Goal: Task Accomplishment & Management: Use online tool/utility

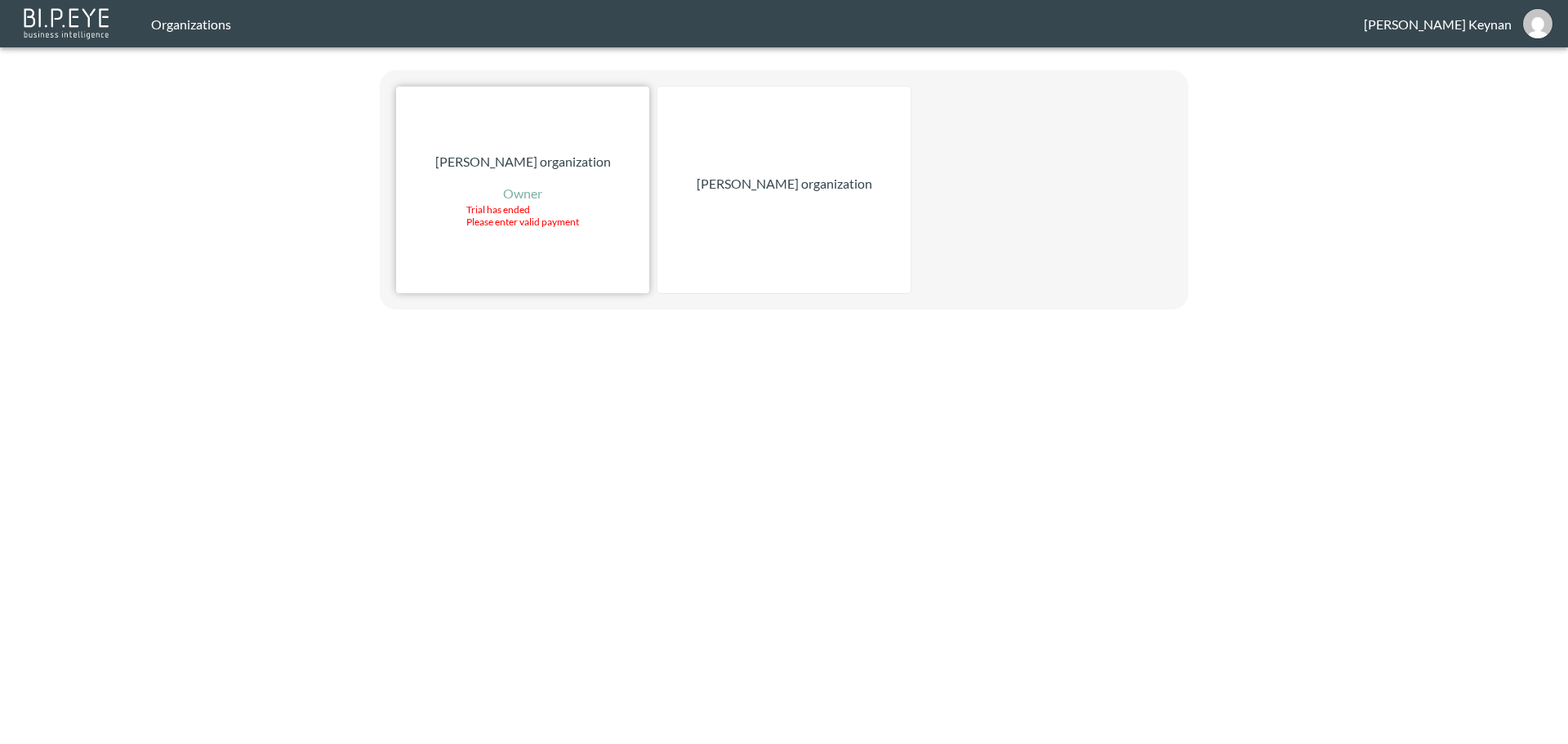
click at [537, 141] on div "Roy Keynan organization Owner Trial has ended Please enter valid payment" at bounding box center [523, 190] width 253 height 206
drag, startPoint x: 738, startPoint y: 135, endPoint x: 736, endPoint y: 152, distance: 17.1
click at [736, 152] on div "[PERSON_NAME] organization" at bounding box center [784, 190] width 253 height 206
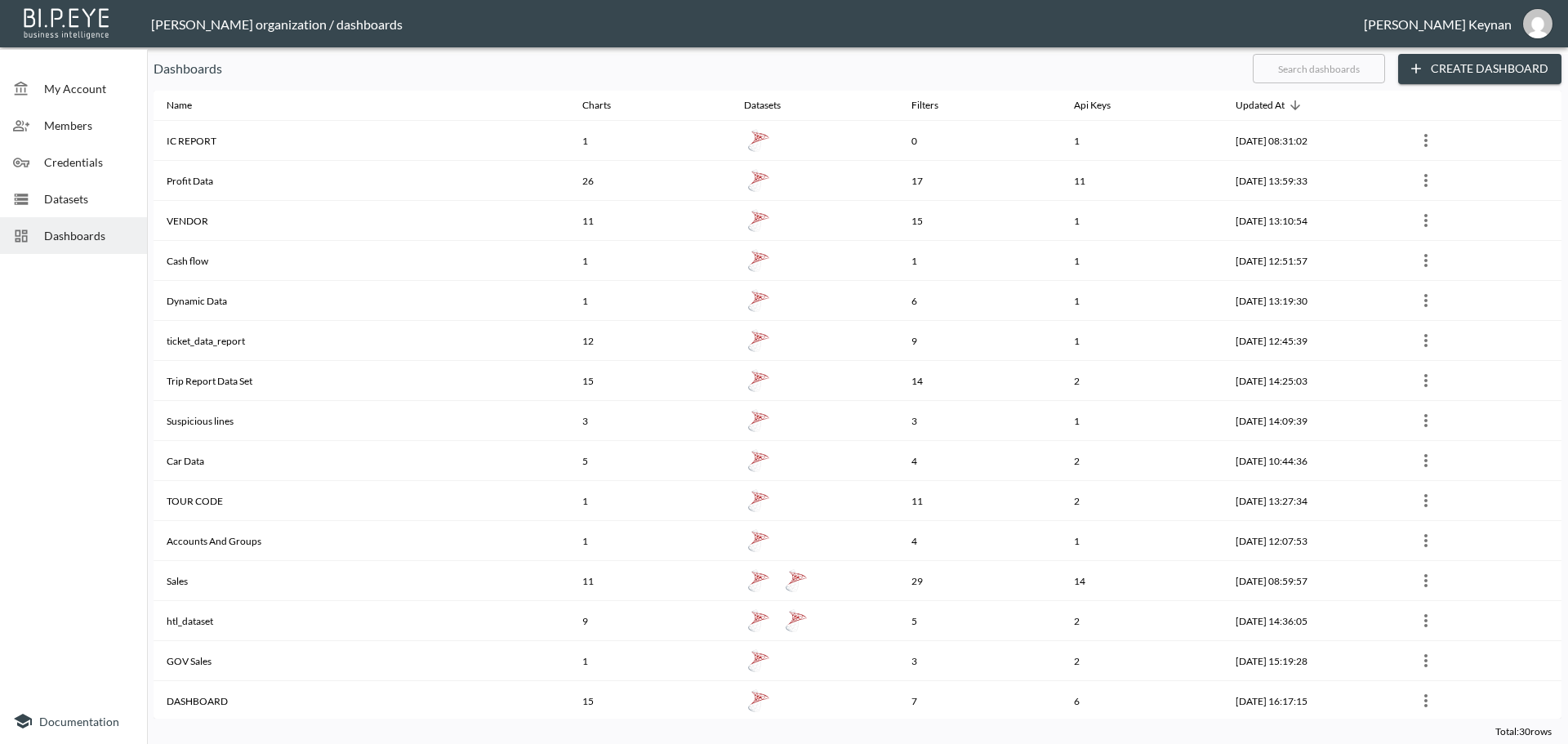
click at [72, 205] on span "Datasets" at bounding box center [89, 199] width 90 height 17
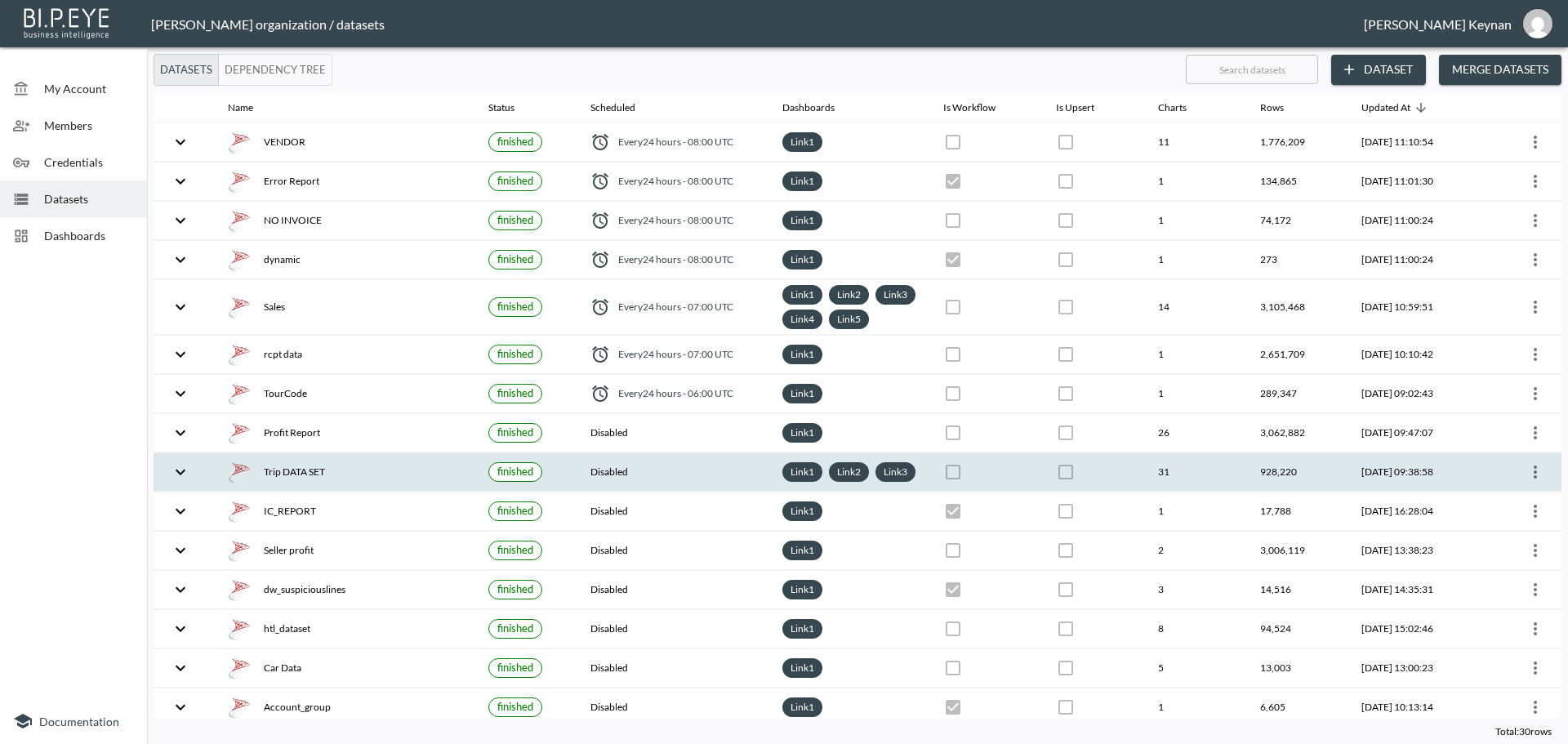
click at [1530, 482] on icon "more" at bounding box center [1535, 471] width 20 height 20
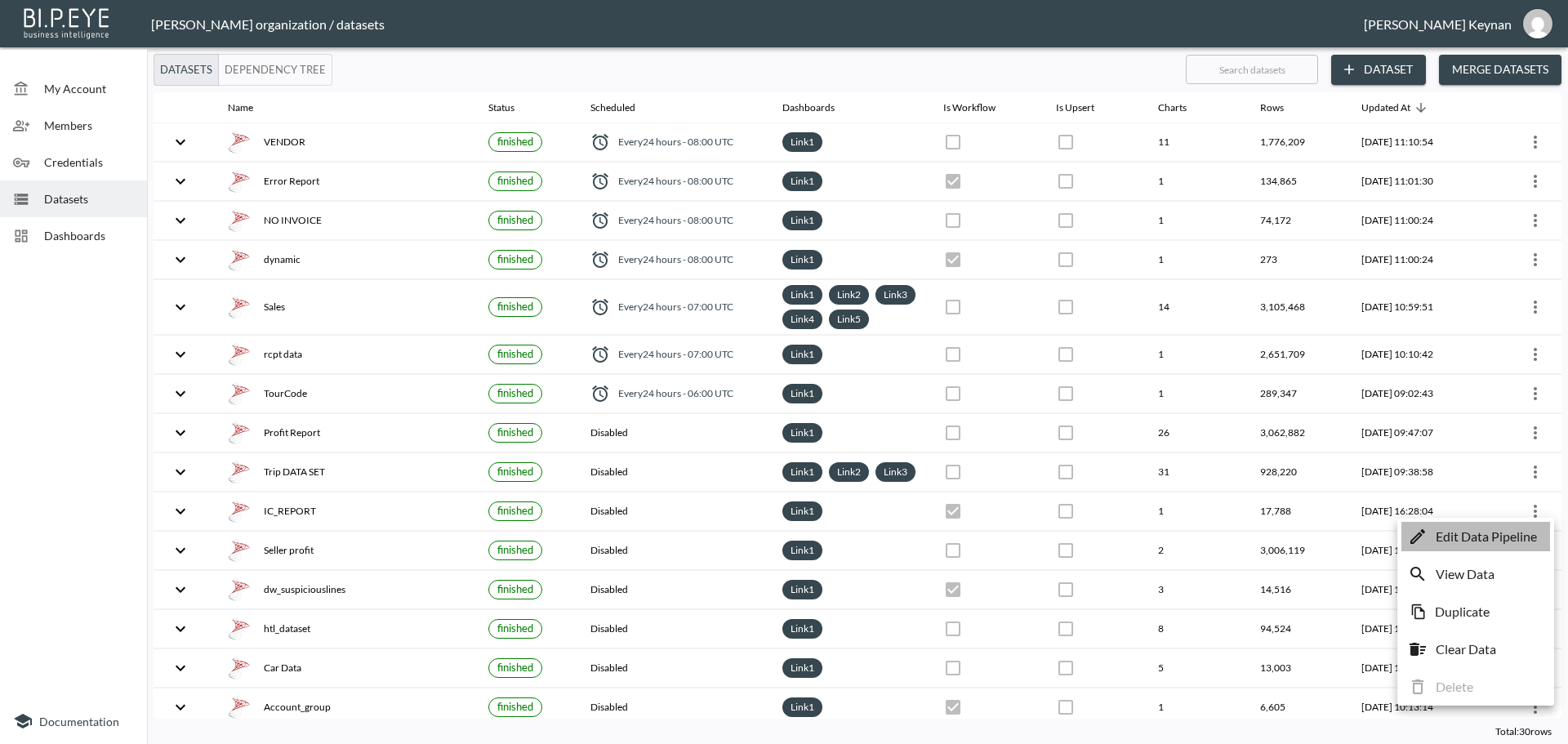
click at [1478, 537] on p "Edit Data Pipeline" at bounding box center [1486, 536] width 101 height 20
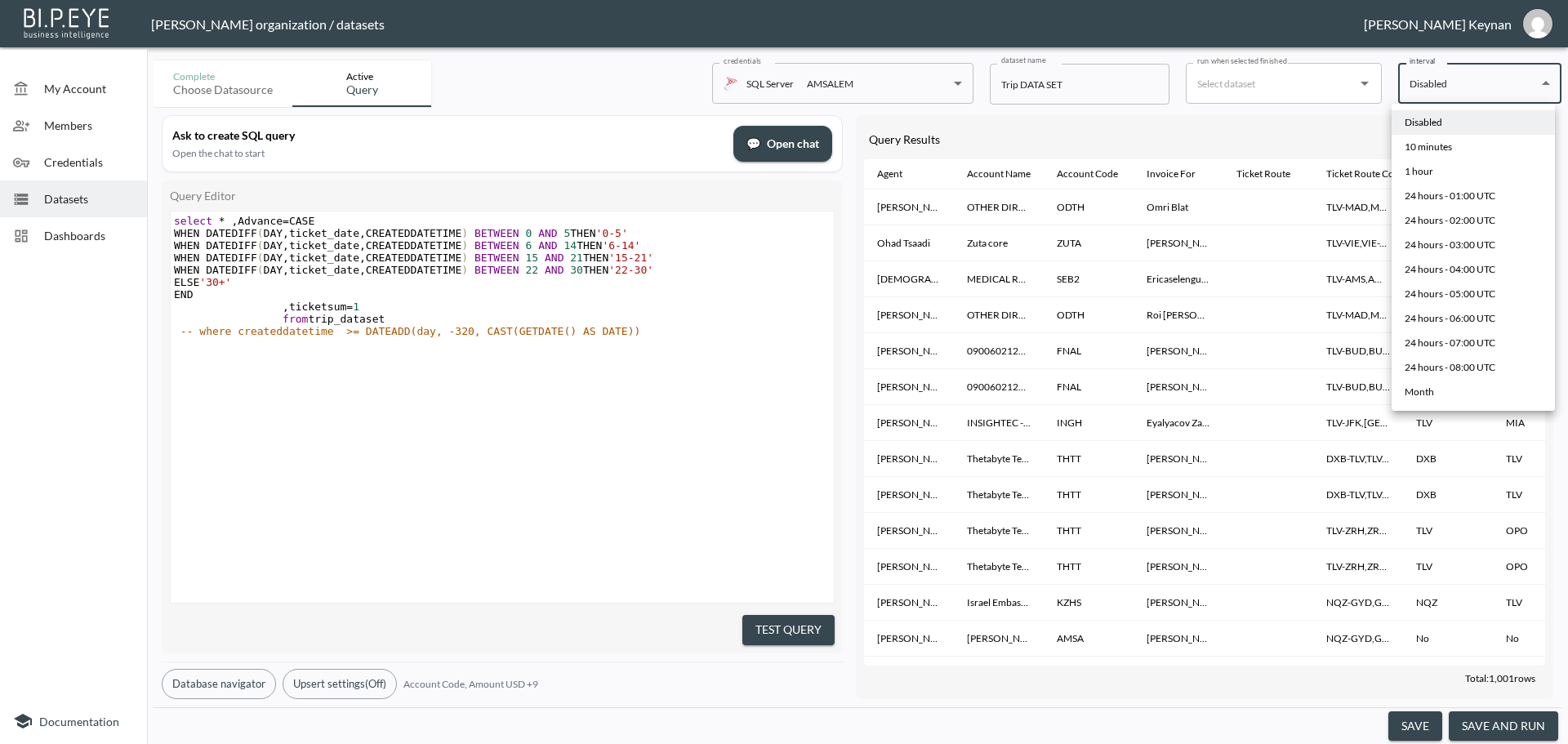
click at [1454, 78] on body "BI.P.EYE, Interactive Analytics Dashboards - app [PERSON_NAME] organization / d…" at bounding box center [784, 372] width 1568 height 744
click at [1495, 336] on div "24 hours - 07:00 UTC" at bounding box center [1450, 343] width 90 height 14
type input "0 7 * * *"
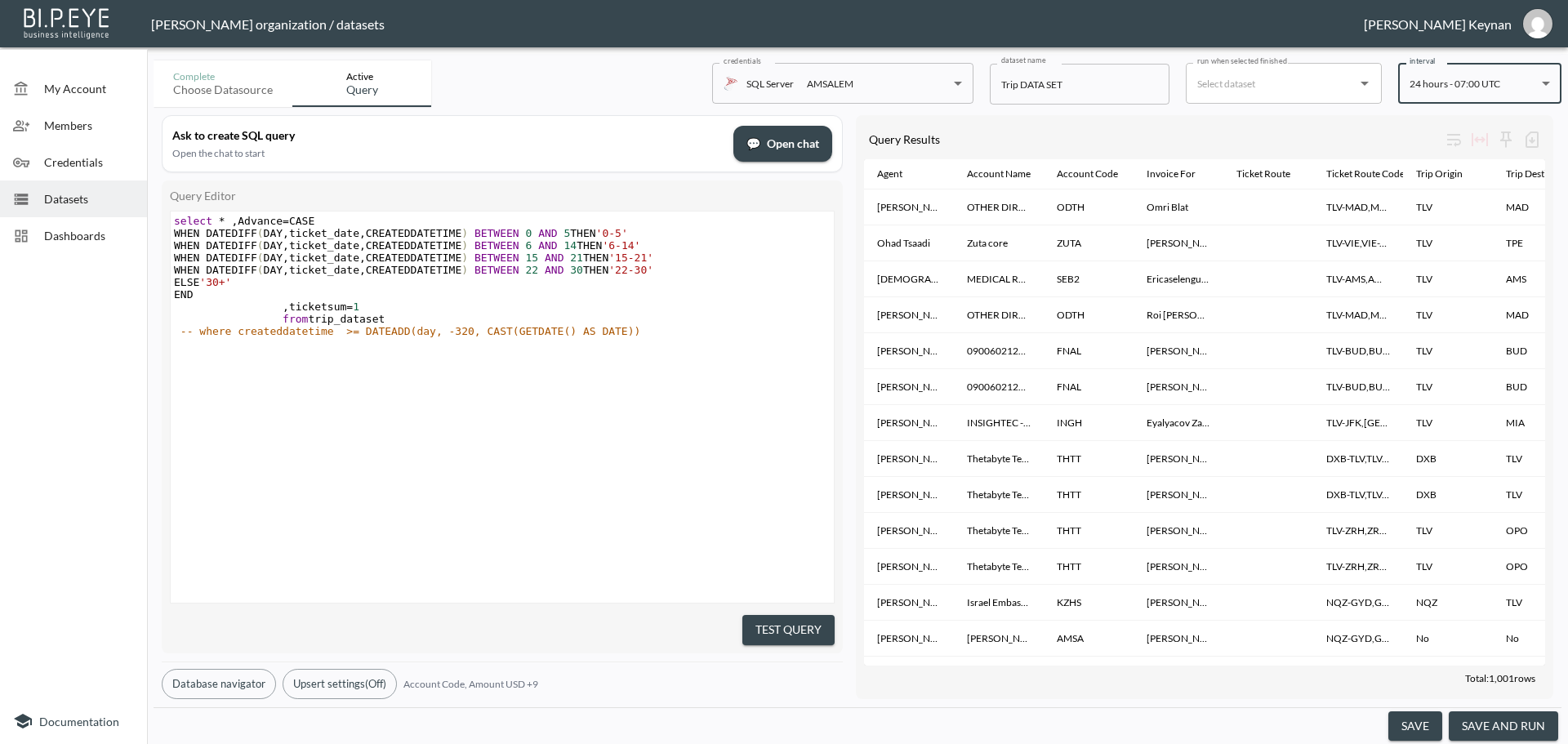
click at [1499, 729] on button "save and run" at bounding box center [1503, 725] width 109 height 30
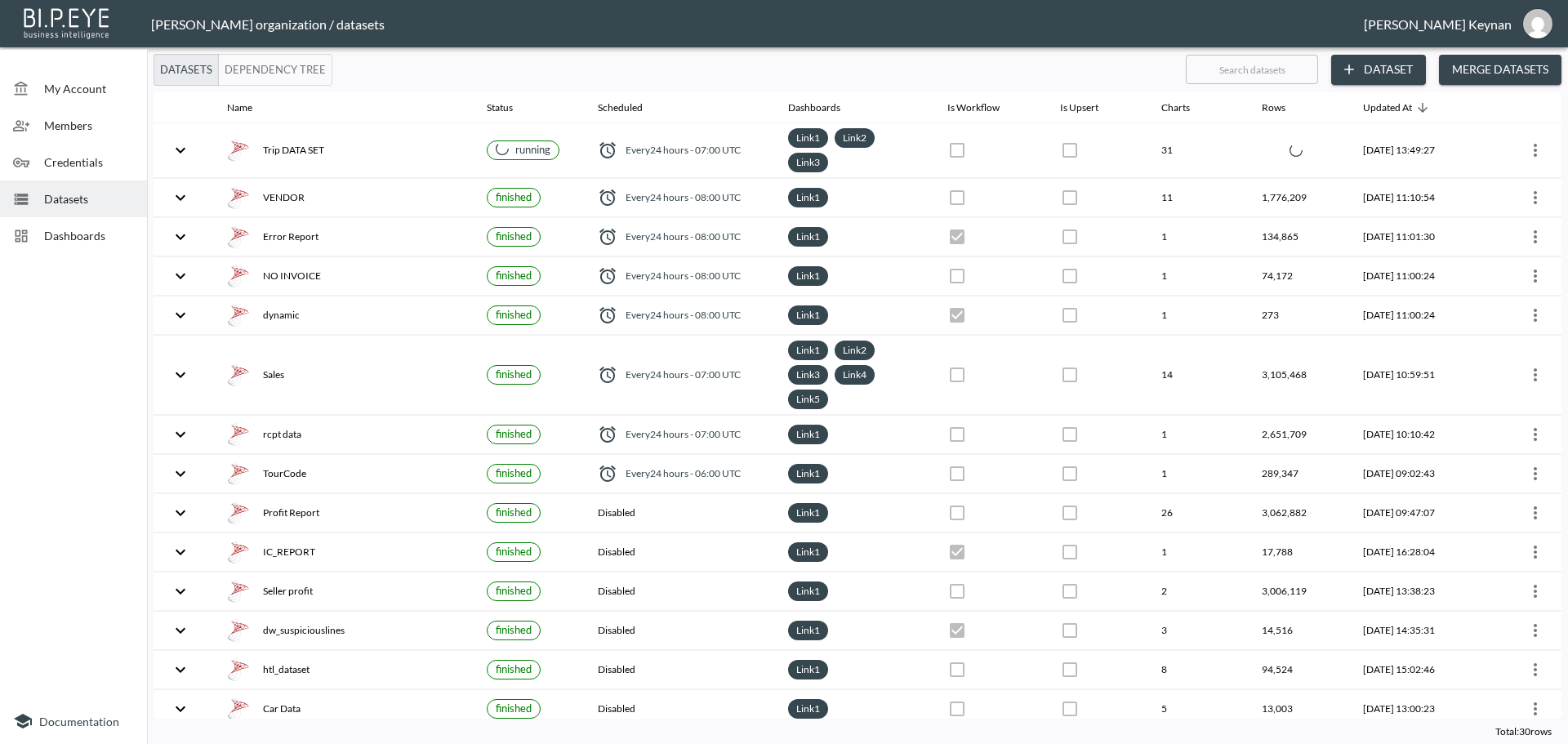
checkbox input "false"
checkbox input "true"
checkbox input "false"
checkbox input "true"
